Goal: Complete application form: Complete application form

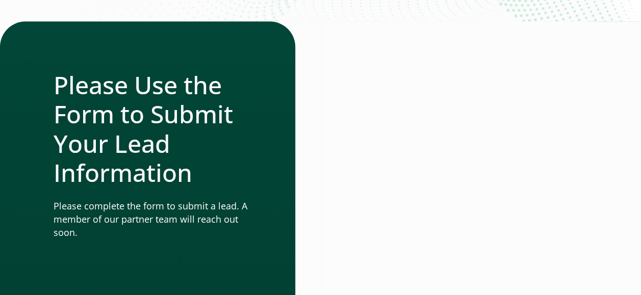
scroll to position [167, 0]
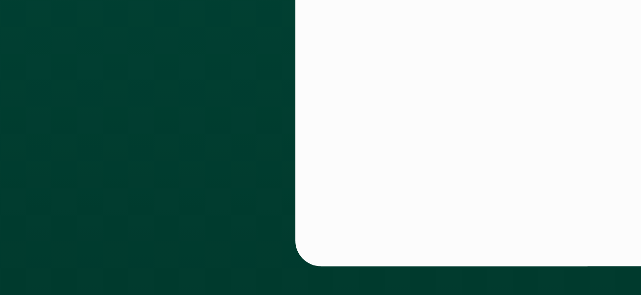
scroll to position [613, 0]
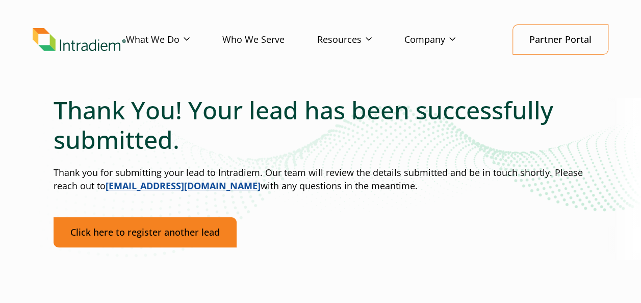
click at [166, 238] on link "Click here to register another lead" at bounding box center [145, 232] width 183 height 30
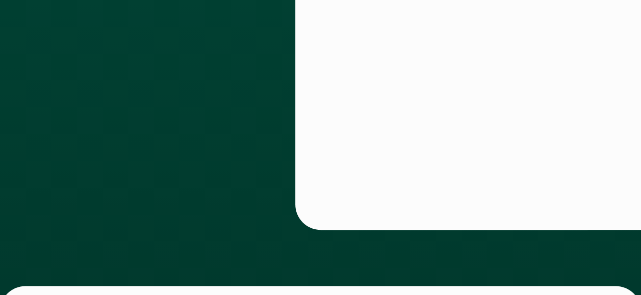
scroll to position [523, 0]
